Goal: Task Accomplishment & Management: Use online tool/utility

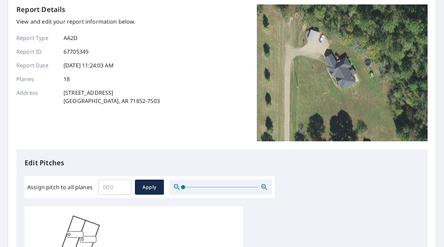
click at [114, 189] on input "Assign pitch to all planes" at bounding box center [114, 186] width 33 height 19
type input "7"
click at [153, 187] on span "Apply" at bounding box center [149, 187] width 18 height 9
type input "7"
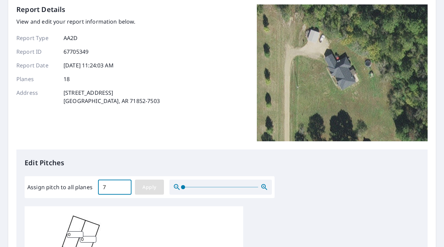
type input "7"
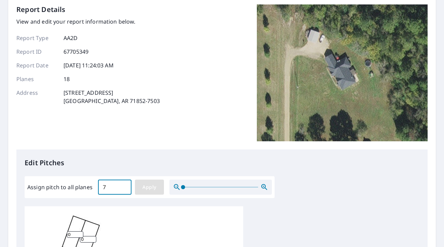
type input "7"
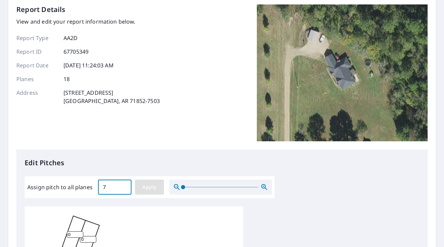
type input "7"
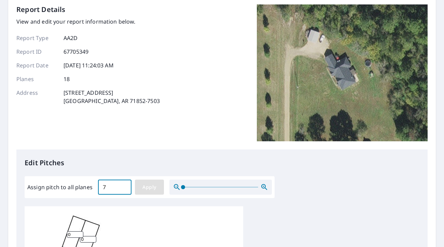
type input "7"
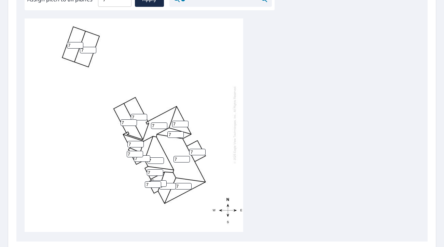
scroll to position [0, 0]
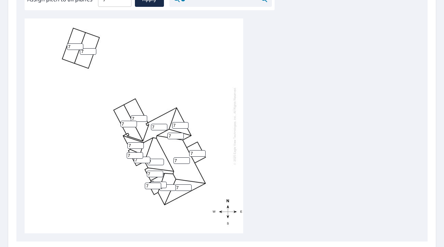
click at [332, 167] on div "7 7 7 7 7 7 7 7 7 7 7 7 7 7 7 7 7 7" at bounding box center [222, 125] width 395 height 215
drag, startPoint x: 138, startPoint y: 118, endPoint x: 128, endPoint y: 118, distance: 9.6
click at [129, 118] on div "7 7 7 7 7 7 7 7 7 7 7 7 7 7 7 7 7 7" at bounding box center [134, 125] width 219 height 215
type input "9"
click at [133, 122] on input "8" at bounding box center [129, 124] width 16 height 6
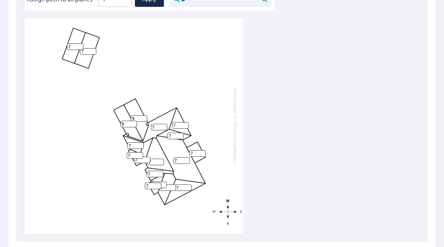
type input "9"
click at [133, 122] on input "9" at bounding box center [129, 124] width 16 height 6
click at [239, 121] on div "7 7 7 7 9 7 7 9 7 7 7 7 7 7 7 7 7 7" at bounding box center [134, 125] width 219 height 215
click at [164, 125] on input "8" at bounding box center [159, 127] width 16 height 6
type input "9"
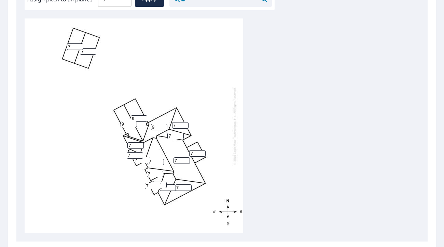
click at [164, 125] on input "9" at bounding box center [159, 127] width 16 height 6
click at [140, 144] on input "8" at bounding box center [135, 145] width 16 height 6
type input "9"
click at [140, 144] on input "9" at bounding box center [135, 145] width 16 height 6
click at [256, 137] on div "7 7 9 7 9 7 7 9 7 7 7 7 7 9 7 7 7 7" at bounding box center [222, 125] width 395 height 215
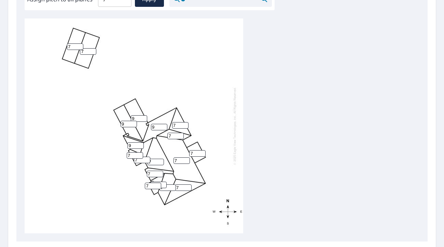
click at [343, 179] on div "7 7 9 7 9 7 7 9 7 7 7 7 7 9 7 7 7 7" at bounding box center [222, 125] width 395 height 215
click at [173, 135] on input "7" at bounding box center [175, 136] width 16 height 6
click at [181, 136] on input "6" at bounding box center [175, 136] width 16 height 6
click at [181, 136] on input "5" at bounding box center [175, 136] width 16 height 6
click at [181, 135] on input "6" at bounding box center [175, 136] width 16 height 6
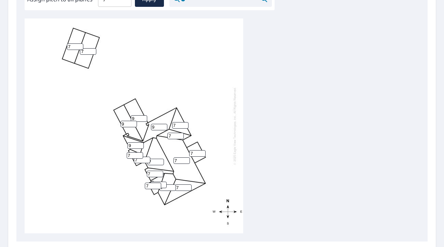
click at [180, 135] on input "7" at bounding box center [175, 136] width 16 height 6
click at [180, 135] on input "8" at bounding box center [175, 136] width 16 height 6
type input "9"
click at [180, 135] on input "9" at bounding box center [175, 136] width 16 height 6
click at [231, 140] on div "7 7 9 7 9 7 7 9 7 7 7 7 9 9 7 7 7 7" at bounding box center [134, 125] width 219 height 215
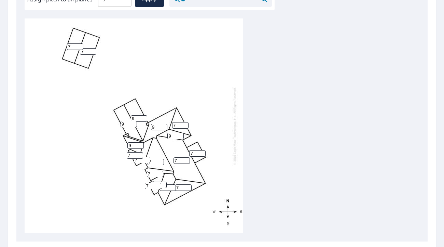
click at [346, 197] on div "7 7 9 7 9 7 7 9 7 7 7 7 9 9 7 7 7 7" at bounding box center [222, 125] width 395 height 215
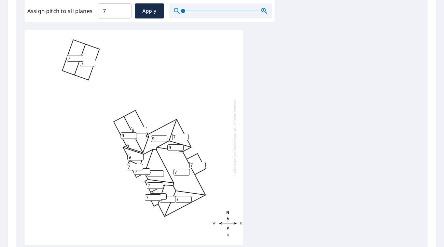
scroll to position [222, 0]
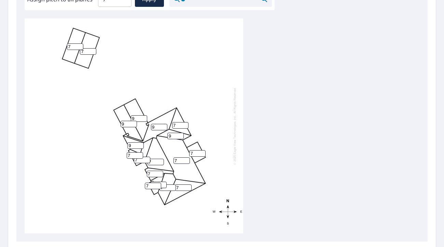
drag, startPoint x: 194, startPoint y: 153, endPoint x: 185, endPoint y: 153, distance: 8.9
click at [185, 153] on div "7 7 9 7 9 7 7 9 7 7 7 7 9 9 7 7 7 7" at bounding box center [134, 125] width 219 height 215
type input "2"
click at [256, 174] on div "7 7 9 7 9 7 7 9 7 7 2 7 9 9 7 7 7 7" at bounding box center [222, 125] width 395 height 215
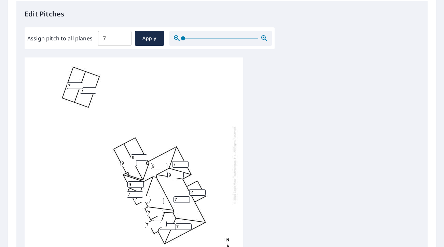
scroll to position [153, 0]
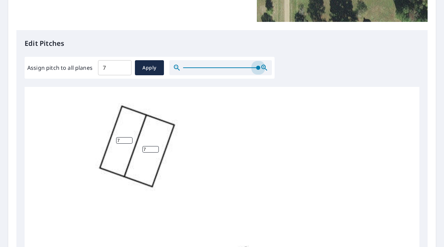
click at [261, 69] on div at bounding box center [220, 67] width 103 height 15
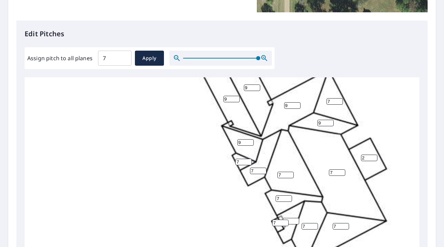
scroll to position [205, 0]
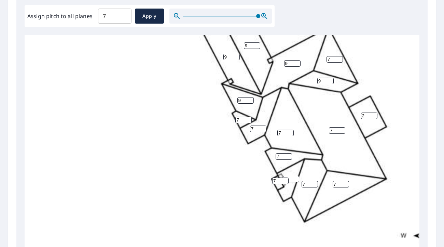
click at [339, 226] on div "7 7 9 7 9 7 7 9 7 7 2 7 9 9 7 7 7 7" at bounding box center [243, 63] width 437 height 429
click at [249, 119] on input "8" at bounding box center [243, 120] width 16 height 6
type input "9"
click at [249, 119] on input "9" at bounding box center [243, 120] width 16 height 6
click at [263, 126] on input "8" at bounding box center [258, 128] width 16 height 6
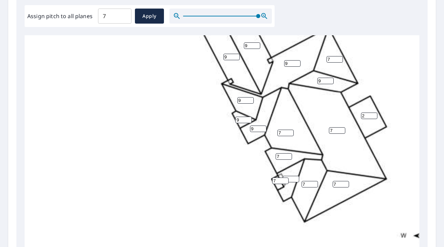
type input "9"
click at [263, 126] on input "9" at bounding box center [258, 128] width 16 height 6
click at [327, 226] on div "7 7 9 7 9 7 7 9 7 7 2 9 9 9 7 7 9 7" at bounding box center [243, 63] width 437 height 429
click at [291, 177] on input "7" at bounding box center [291, 179] width 16 height 6
click at [295, 177] on input "8" at bounding box center [291, 179] width 16 height 6
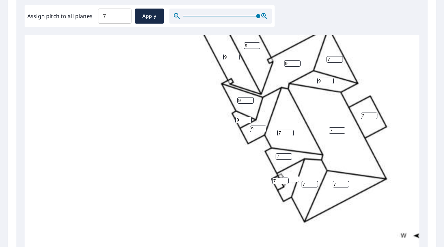
type input "9"
click at [295, 177] on input "9" at bounding box center [291, 179] width 16 height 6
click at [285, 179] on input "8" at bounding box center [280, 180] width 16 height 6
type input "9"
click at [285, 179] on input "9" at bounding box center [280, 180] width 16 height 6
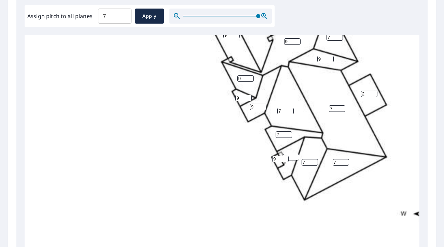
scroll to position [221, 0]
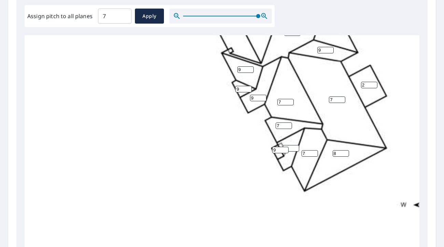
click at [346, 150] on input "8" at bounding box center [341, 153] width 16 height 6
type input "9"
click at [346, 150] on input "9" at bounding box center [341, 153] width 16 height 6
click at [329, 219] on div "7 7 9 7 9 7 9 9 7 7 2 9 9 9 7 9 9 9" at bounding box center [243, 33] width 437 height 429
click at [288, 122] on input "8" at bounding box center [284, 125] width 16 height 6
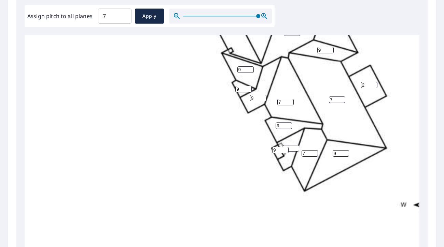
type input "9"
click at [288, 122] on input "9" at bounding box center [284, 125] width 16 height 6
click at [240, 158] on div "7 7 9 7 9 7 9 9 7 7 2 9 9 9 9 9 9 9" at bounding box center [243, 33] width 437 height 429
click at [393, 185] on div "7 7 9 7 9 7 9 9 7 7 2 9 9 9 9 9 9 9" at bounding box center [243, 33] width 437 height 429
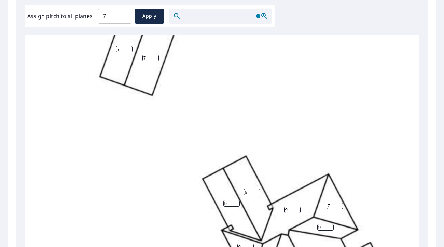
scroll to position [0, 0]
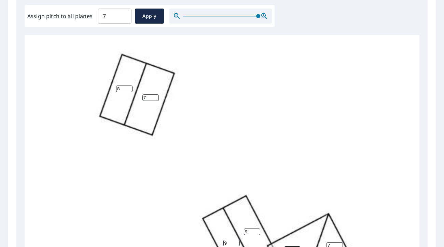
click at [129, 86] on input "8" at bounding box center [124, 88] width 16 height 6
click at [130, 91] on input "7" at bounding box center [124, 88] width 16 height 6
click at [130, 91] on input "6" at bounding box center [124, 88] width 16 height 6
click at [130, 91] on input "5" at bounding box center [124, 88] width 16 height 6
type input "4"
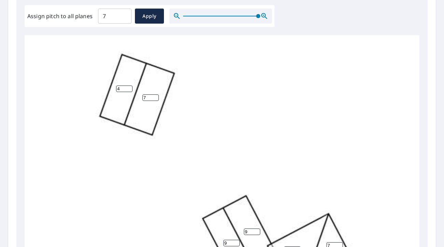
click at [130, 91] on input "4" at bounding box center [124, 88] width 16 height 6
click at [154, 100] on input "6" at bounding box center [150, 97] width 16 height 6
click at [154, 100] on input "5" at bounding box center [150, 97] width 16 height 6
type input "4"
click at [154, 100] on input "4" at bounding box center [150, 97] width 16 height 6
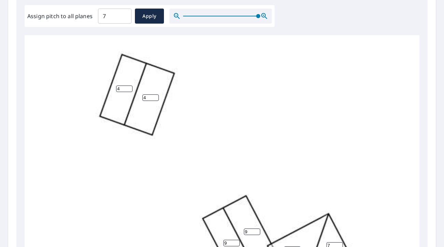
drag, startPoint x: 212, startPoint y: 130, endPoint x: 249, endPoint y: 133, distance: 36.7
click at [213, 130] on div "7 7 9 4 9 4 9 9 7 7 2 9 9 9 9 9 9 9" at bounding box center [243, 249] width 437 height 429
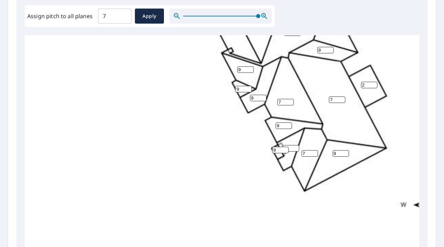
scroll to position [294, 0]
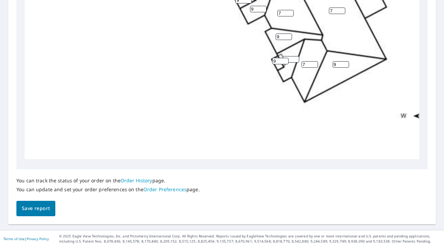
click at [36, 209] on span "Save report" at bounding box center [36, 208] width 28 height 9
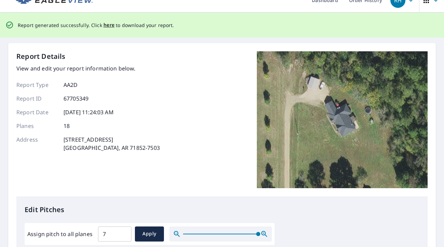
scroll to position [1, 0]
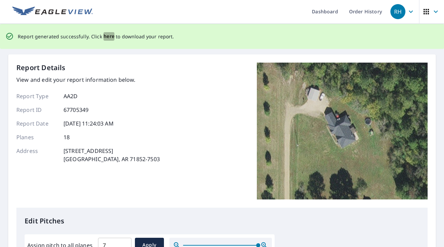
click at [106, 37] on span "here" at bounding box center [109, 36] width 11 height 9
